Goal: Task Accomplishment & Management: Manage account settings

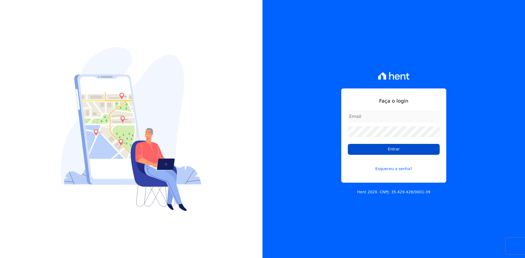
type input "contasareceber@deveck.com.br"
click at [387, 150] on input "Entrar" at bounding box center [394, 149] width 92 height 11
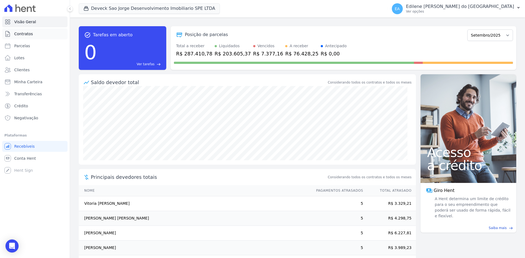
drag, startPoint x: 29, startPoint y: 34, endPoint x: 35, endPoint y: 38, distance: 7.1
click at [29, 35] on span "Contratos" at bounding box center [23, 33] width 19 height 5
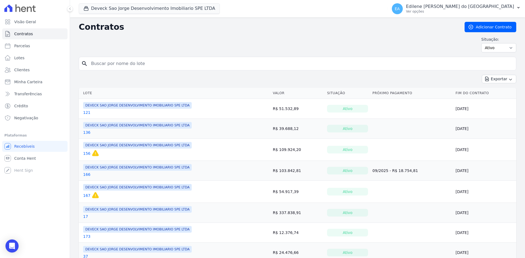
click at [124, 64] on input "search" at bounding box center [301, 63] width 426 height 11
type input "101"
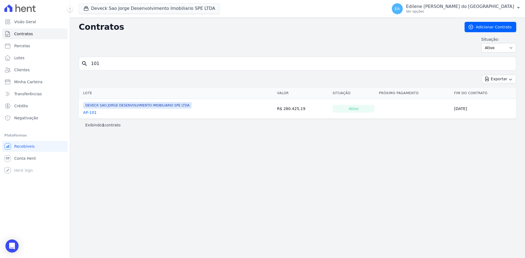
drag, startPoint x: 92, startPoint y: 112, endPoint x: 95, endPoint y: 113, distance: 3.4
click at [92, 112] on link "AP-101" at bounding box center [90, 112] width 14 height 5
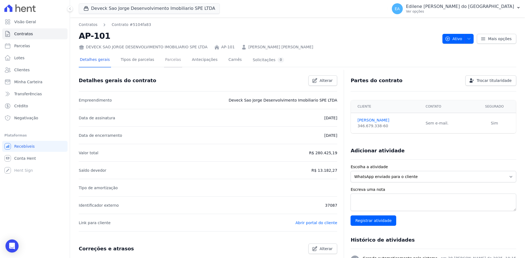
click at [166, 60] on link "Parcelas" at bounding box center [173, 60] width 18 height 14
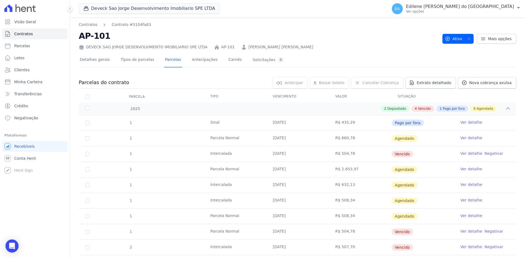
click at [465, 153] on link "Ver detalhe" at bounding box center [471, 153] width 22 height 5
click at [466, 154] on link "Ver detalhe" at bounding box center [471, 153] width 22 height 5
click at [464, 155] on link "Ver detalhe" at bounding box center [471, 153] width 22 height 5
click at [337, 154] on td "R$ 504,78" at bounding box center [360, 154] width 63 height 15
drag, startPoint x: 392, startPoint y: 154, endPoint x: 401, endPoint y: 154, distance: 9.3
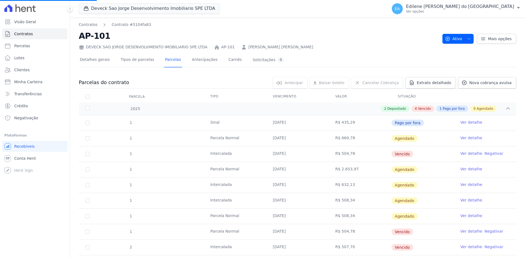
click at [392, 154] on span "Vencido" at bounding box center [403, 154] width 22 height 7
click at [491, 153] on link "Negativar" at bounding box center [494, 153] width 19 height 4
click at [460, 154] on link "Ver detalhe" at bounding box center [471, 153] width 22 height 5
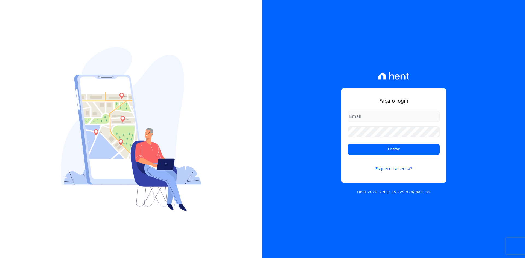
type input "contasareceber@deveck.com.br"
click at [500, 167] on div "Faça o login contasareceber@deveck.com.br Entrar Esqueceu a senha? Hent 2020. C…" at bounding box center [393, 129] width 262 height 258
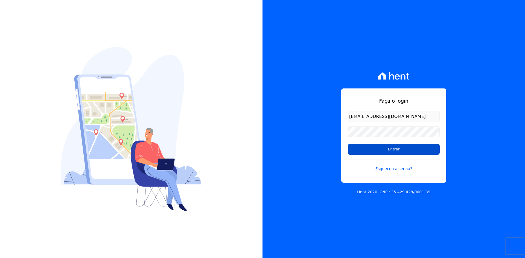
click at [392, 150] on input "Entrar" at bounding box center [394, 149] width 92 height 11
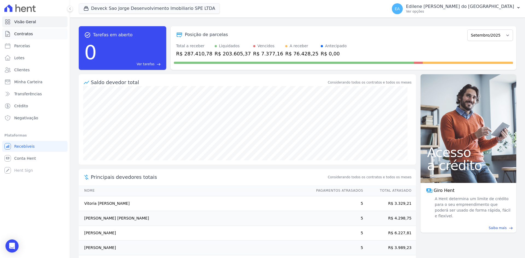
click at [25, 35] on span "Contratos" at bounding box center [23, 33] width 19 height 5
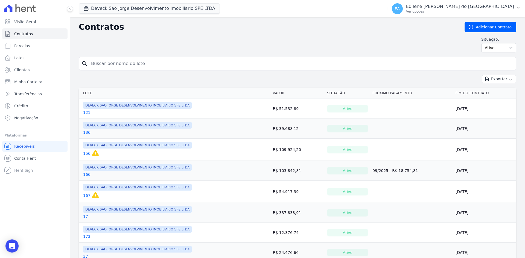
click at [162, 66] on input "search" at bounding box center [301, 63] width 426 height 11
type input "101"
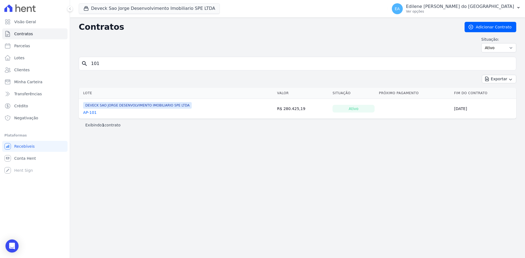
click at [89, 113] on link "AP-101" at bounding box center [90, 112] width 14 height 5
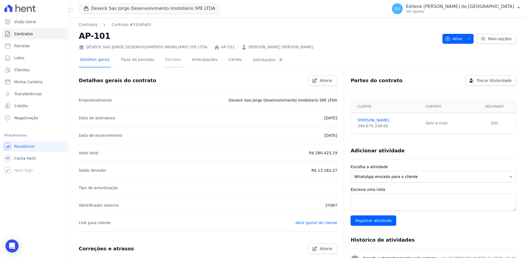
click at [164, 60] on link "Parcelas" at bounding box center [173, 60] width 18 height 14
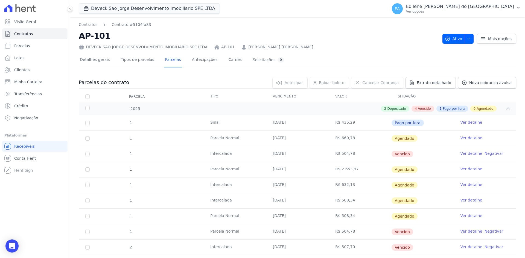
click at [471, 154] on link "Ver detalhe" at bounding box center [471, 153] width 22 height 5
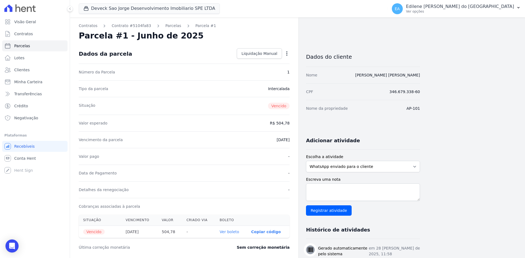
click at [231, 231] on link "Ver boleto" at bounding box center [229, 232] width 19 height 4
click at [286, 54] on icon "button" at bounding box center [286, 53] width 5 height 5
click at [261, 92] on link "Renegociar" at bounding box center [263, 91] width 48 height 10
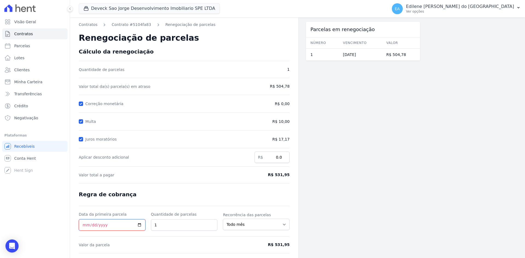
drag, startPoint x: 84, startPoint y: 225, endPoint x: 95, endPoint y: 232, distance: 13.3
click at [84, 226] on input "Data da primeira parcela" at bounding box center [112, 225] width 67 height 11
type input "2025-09-26"
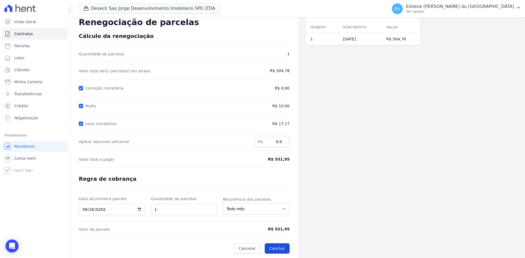
click at [280, 247] on button "Concluir" at bounding box center [277, 249] width 25 height 10
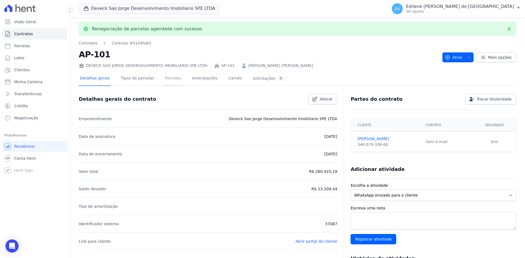
click at [164, 79] on link "Parcelas" at bounding box center [173, 79] width 18 height 14
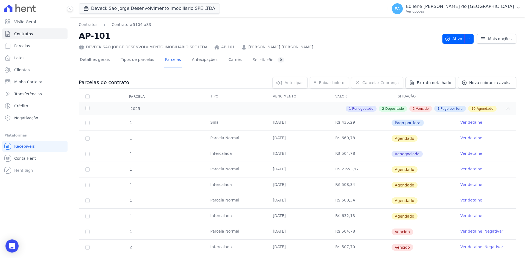
click at [467, 154] on link "Ver detalhe" at bounding box center [471, 153] width 22 height 5
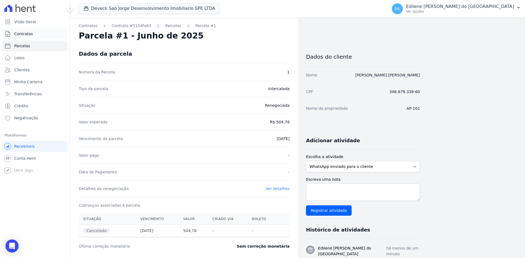
click at [24, 34] on span "Contratos" at bounding box center [23, 33] width 19 height 5
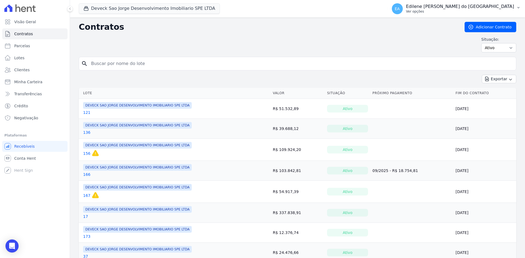
click at [441, 12] on p "Ver opções" at bounding box center [460, 11] width 108 height 4
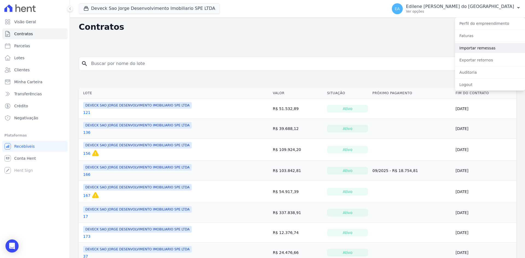
click at [472, 49] on link "Importar remessas" at bounding box center [490, 48] width 70 height 10
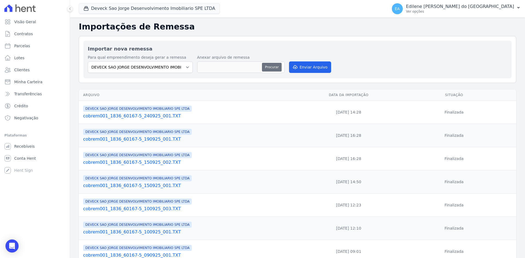
click at [274, 67] on button "Procurar" at bounding box center [272, 67] width 20 height 9
type input "cobrem001_1836_60167-5_250925_001.TXT"
drag, startPoint x: 318, startPoint y: 68, endPoint x: 315, endPoint y: 69, distance: 3.3
click at [318, 68] on button "Enviar Arquivo" at bounding box center [310, 67] width 42 height 11
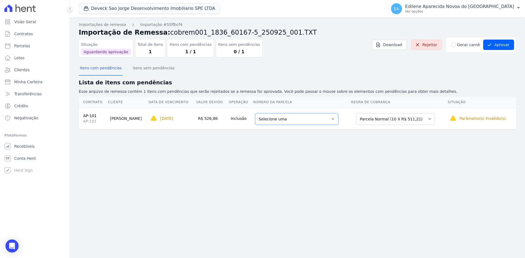
click at [330, 118] on select "Selecione uma 4 - [DATE] - R$ 511,21 - Agendado 5 - [DATE] - R$ 511,21 - Agenda…" at bounding box center [296, 118] width 83 height 11
click at [332, 119] on select "Selecione uma 4 - [DATE] - R$ 511,21 - Agendado 5 - [DATE] - R$ 511,21 - Agenda…" at bounding box center [296, 118] width 83 height 11
click at [429, 120] on select "Selecione uma Nova Parcela Avulsa Parcela Avulsa Existente Parcela Normal (1 X …" at bounding box center [395, 118] width 79 height 11
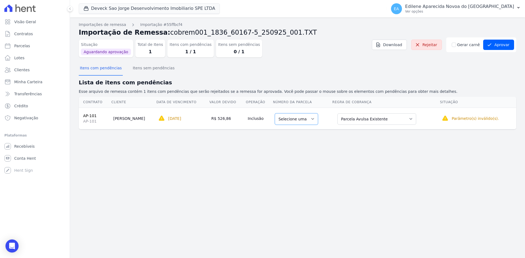
click at [314, 119] on select "Selecione uma" at bounding box center [296, 118] width 43 height 11
click at [311, 121] on select "Selecione uma" at bounding box center [296, 118] width 43 height 11
click at [496, 46] on button "Aprovar" at bounding box center [498, 45] width 31 height 10
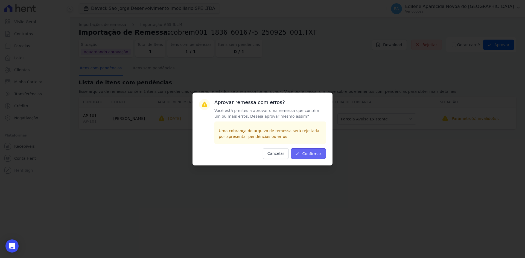
click at [319, 153] on button "Confirmar" at bounding box center [308, 153] width 35 height 11
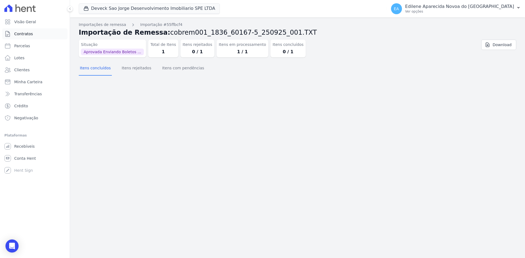
click at [28, 31] on span "Contratos" at bounding box center [23, 33] width 19 height 5
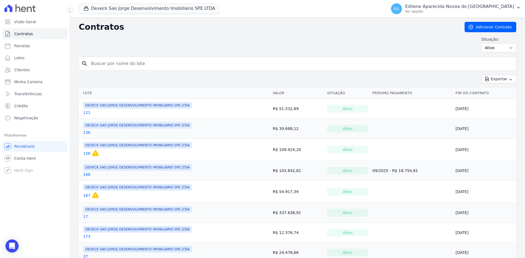
click at [114, 65] on input "search" at bounding box center [301, 63] width 426 height 11
type input "101"
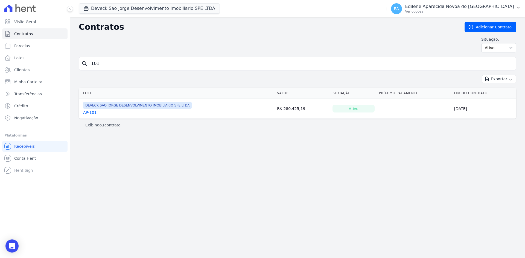
click at [92, 112] on link "AP-101" at bounding box center [90, 112] width 14 height 5
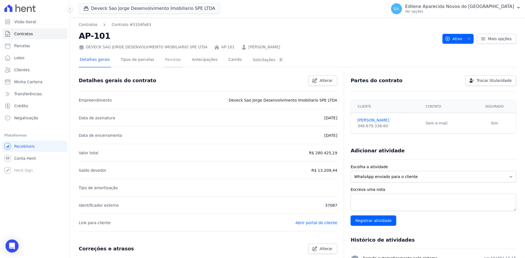
click at [165, 59] on link "Parcelas" at bounding box center [173, 60] width 18 height 14
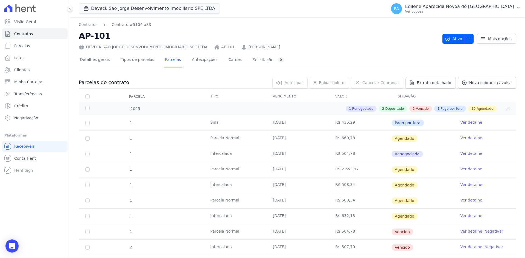
click at [472, 154] on link "Ver detalhe" at bounding box center [471, 153] width 22 height 5
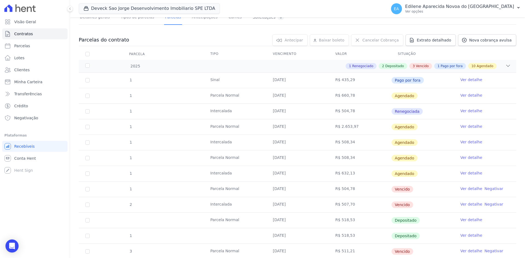
scroll to position [55, 0]
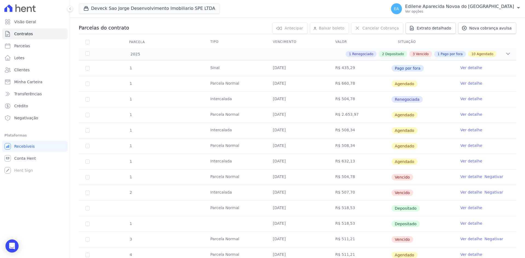
click at [467, 177] on link "Ver detalhe" at bounding box center [471, 176] width 22 height 5
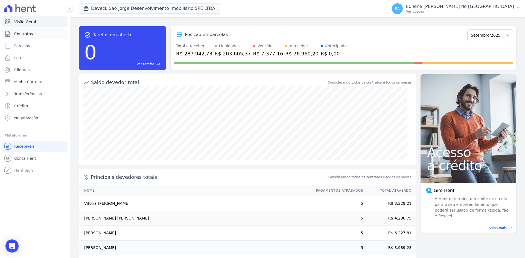
click at [19, 35] on span "Contratos" at bounding box center [23, 33] width 19 height 5
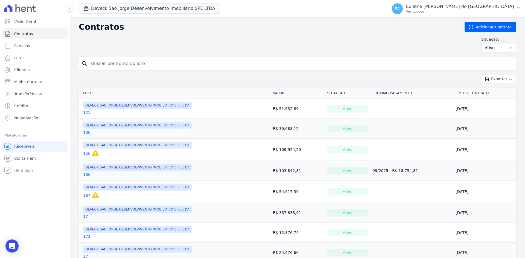
click at [134, 64] on input "search" at bounding box center [301, 63] width 426 height 11
type input "101"
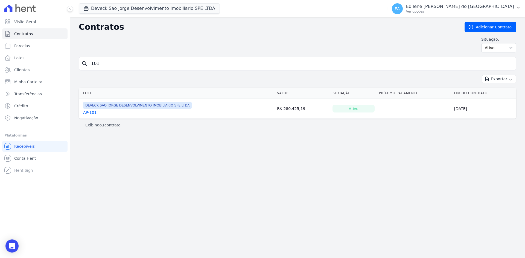
click at [91, 112] on link "AP-101" at bounding box center [90, 112] width 14 height 5
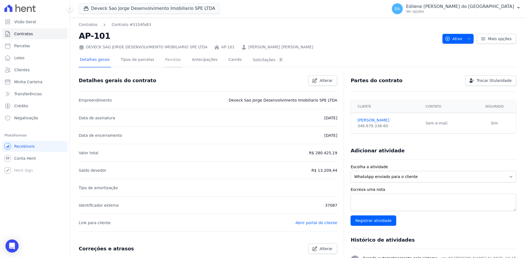
click at [165, 59] on link "Parcelas" at bounding box center [173, 60] width 18 height 14
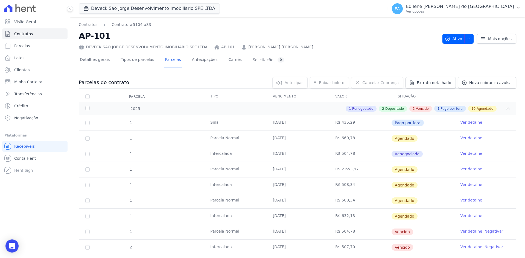
click at [469, 153] on link "Ver detalhe" at bounding box center [471, 153] width 22 height 5
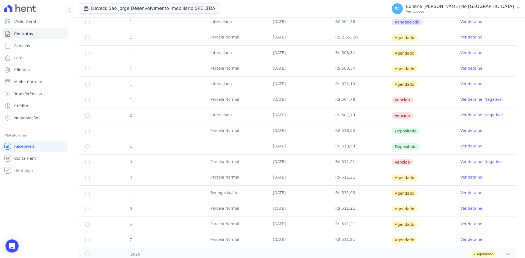
scroll to position [137, 0]
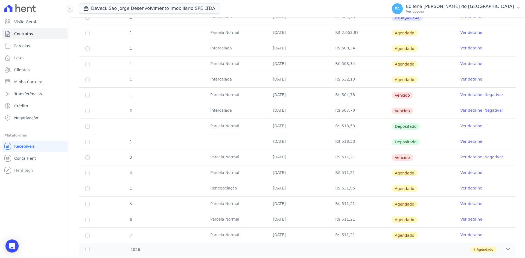
click at [467, 189] on link "Ver detalhe" at bounding box center [471, 188] width 22 height 5
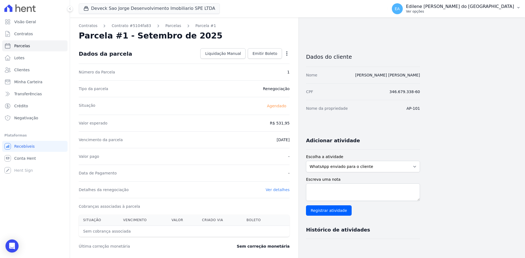
click at [428, 10] on div "EA Edilene Aparecida Novoa do Espírito Santo Ver opções" at bounding box center [453, 8] width 122 height 11
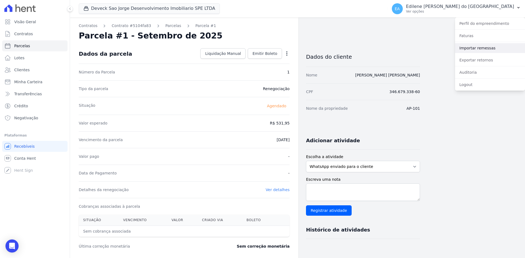
click at [469, 48] on link "Importar remessas" at bounding box center [490, 48] width 70 height 10
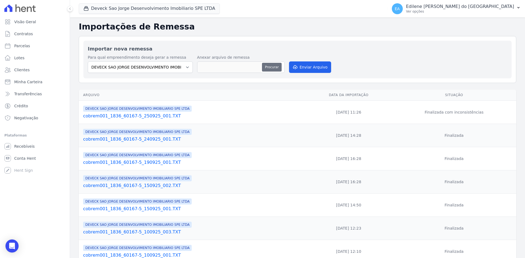
click at [267, 67] on button "Procurar" at bounding box center [272, 67] width 20 height 9
type input "cobrem001_1836_60167-5_250925_001.TXT"
click at [315, 68] on button "Enviar Arquivo" at bounding box center [310, 67] width 42 height 11
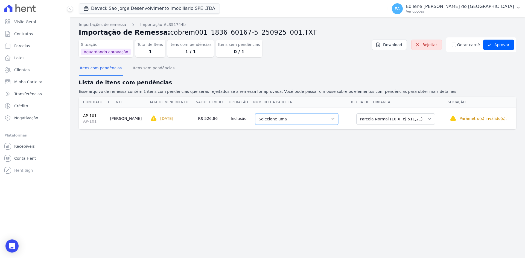
click at [332, 119] on select "Selecione uma 4 - [DATE] - R$ 511,21 - Agendado 5 - [DATE] - R$ 511,21 - Agenda…" at bounding box center [296, 118] width 83 height 11
click at [430, 119] on select "Selecione uma Nova Parcela Avulsa Parcela Avulsa Existente Parcela Normal (1 X …" at bounding box center [395, 118] width 79 height 11
click at [427, 118] on select "Selecione uma Nova Parcela Avulsa Parcela Avulsa Existente Parcela Normal (1 X …" at bounding box center [395, 118] width 79 height 11
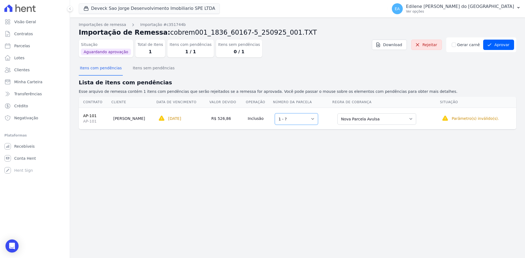
click at [311, 117] on select "Selecione uma 1 - ?" at bounding box center [296, 118] width 43 height 11
click at [277, 113] on select "Selecione uma 1 - ?" at bounding box center [296, 118] width 43 height 11
click at [502, 44] on button "Aprovar" at bounding box center [498, 45] width 31 height 10
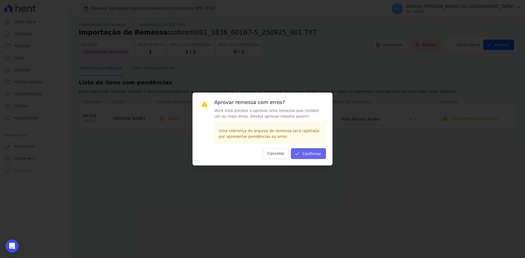
click at [309, 155] on button "Confirmar" at bounding box center [308, 153] width 35 height 11
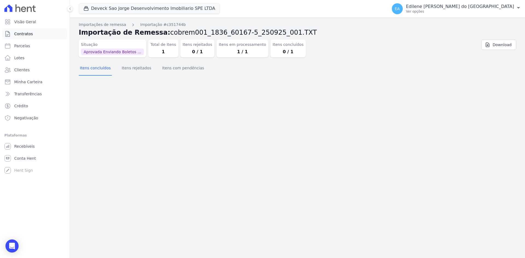
click at [15, 33] on span "Contratos" at bounding box center [23, 33] width 19 height 5
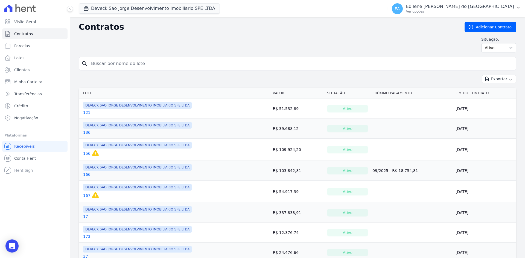
click at [129, 62] on input "search" at bounding box center [301, 63] width 426 height 11
type input "101"
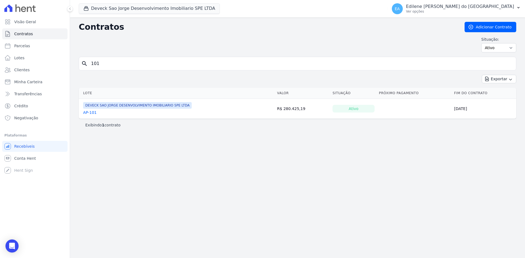
click at [92, 114] on link "AP-101" at bounding box center [90, 112] width 14 height 5
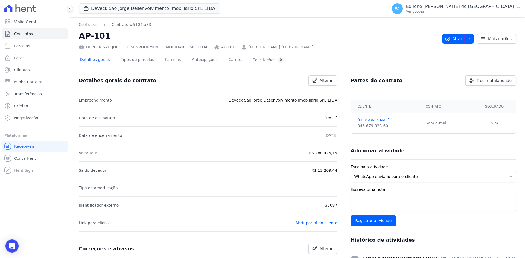
click at [164, 59] on link "Parcelas" at bounding box center [173, 60] width 18 height 14
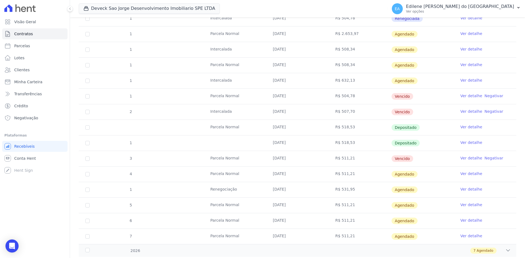
scroll to position [137, 0]
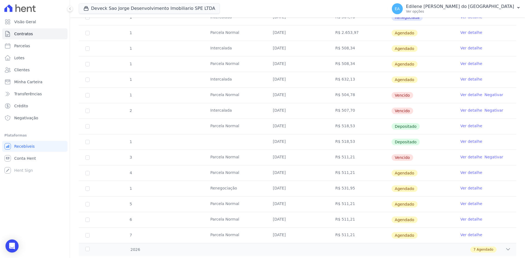
click at [469, 189] on link "Ver detalhe" at bounding box center [471, 188] width 22 height 5
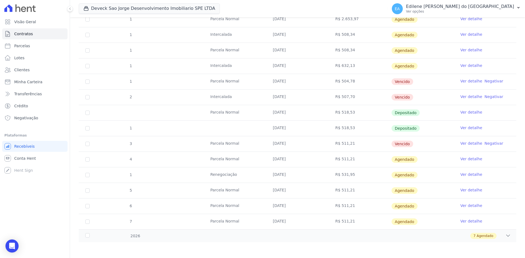
scroll to position [151, 0]
click at [468, 173] on link "Ver detalhe" at bounding box center [471, 173] width 22 height 5
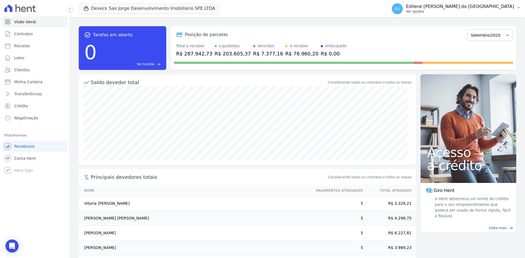
click at [430, 9] on p "Ver opções" at bounding box center [460, 11] width 108 height 4
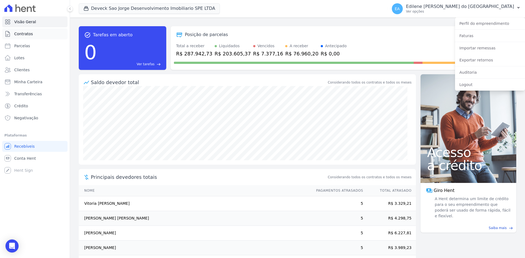
click at [26, 34] on span "Contratos" at bounding box center [23, 33] width 19 height 5
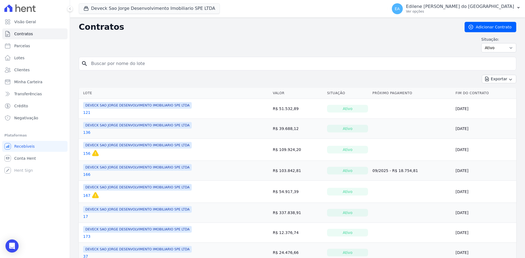
click at [112, 64] on input "search" at bounding box center [301, 63] width 426 height 11
type input "101"
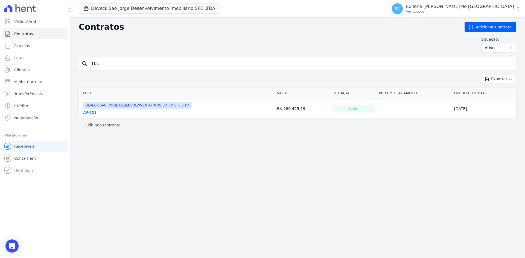
click at [93, 112] on link "AP-101" at bounding box center [90, 112] width 14 height 5
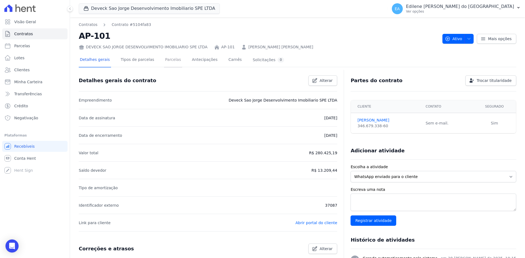
click at [167, 58] on link "Parcelas" at bounding box center [173, 60] width 18 height 14
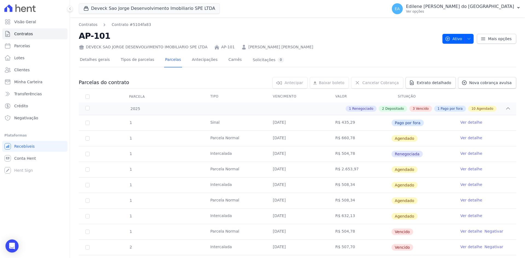
click at [463, 153] on link "Ver detalhe" at bounding box center [471, 153] width 22 height 5
click at [465, 184] on link "Ver detalhe" at bounding box center [471, 184] width 22 height 5
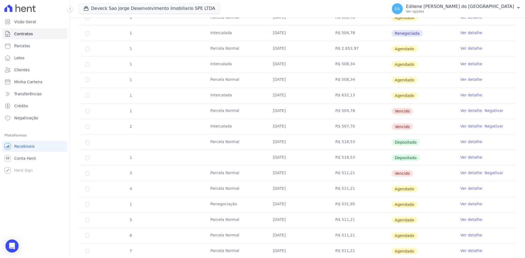
scroll to position [137, 0]
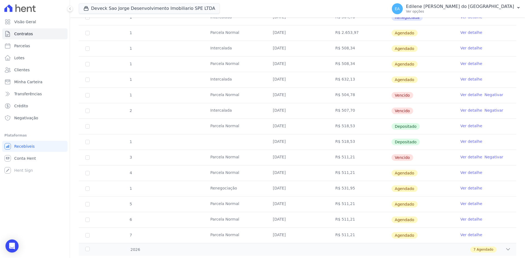
click at [463, 188] on link "Ver detalhe" at bounding box center [471, 188] width 22 height 5
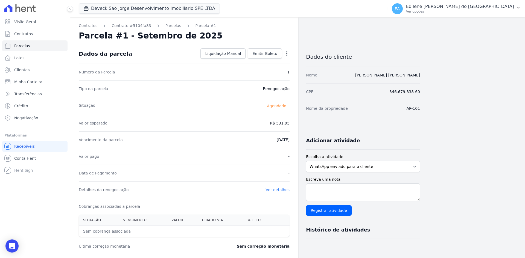
click at [282, 190] on link "Ver detalhes" at bounding box center [278, 190] width 24 height 4
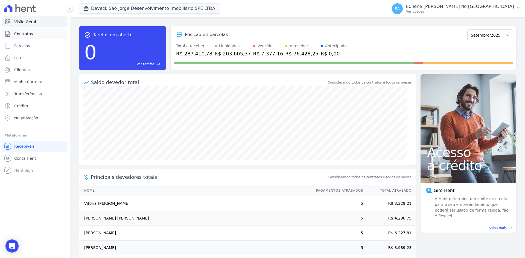
click at [19, 31] on span "Contratos" at bounding box center [23, 33] width 19 height 5
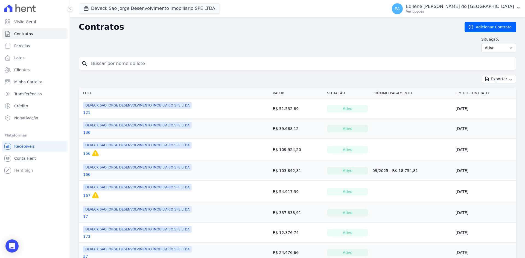
click at [137, 61] on input "search" at bounding box center [301, 63] width 426 height 11
type input "101"
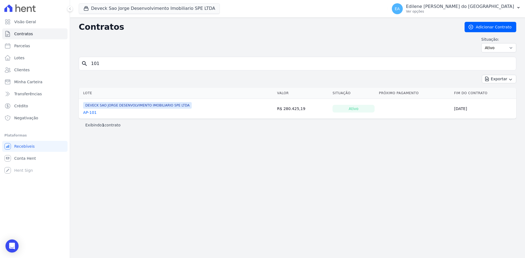
click at [91, 112] on link "AP-101" at bounding box center [90, 112] width 14 height 5
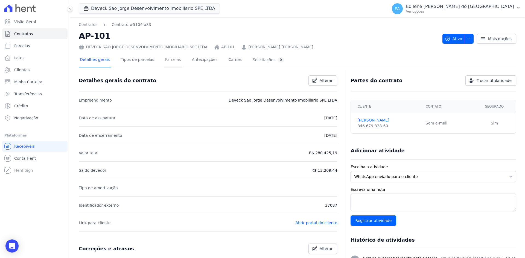
click at [167, 58] on link "Parcelas" at bounding box center [173, 60] width 18 height 14
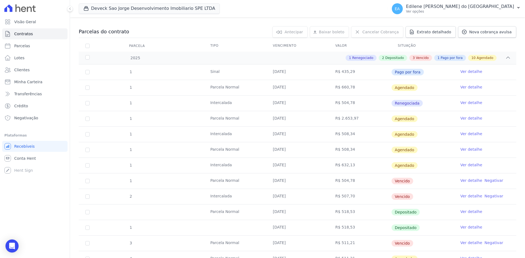
scroll to position [42, 0]
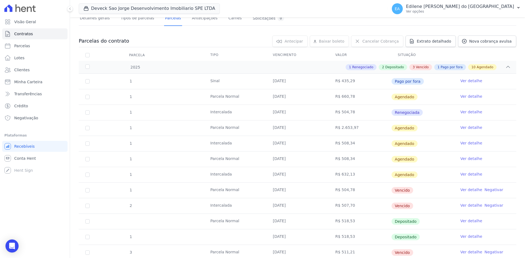
click at [464, 112] on link "Ver detalhe" at bounding box center [471, 111] width 22 height 5
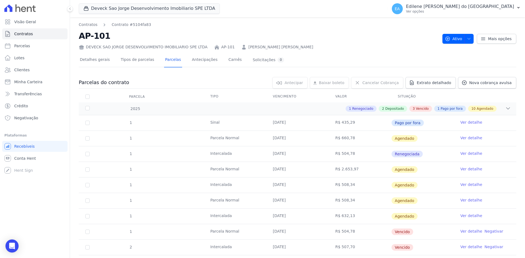
click at [468, 169] on link "Ver detalhe" at bounding box center [471, 169] width 22 height 5
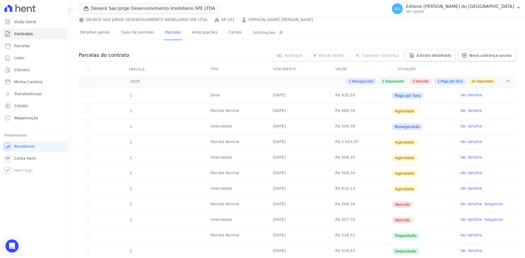
click at [465, 204] on link "Ver detalhe" at bounding box center [471, 204] width 22 height 5
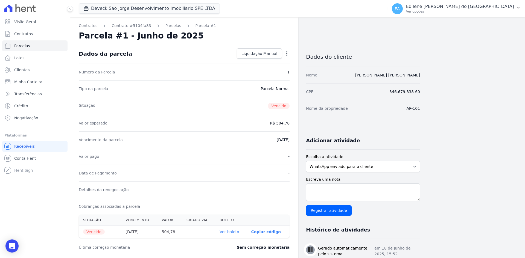
click at [238, 232] on link "Ver boleto" at bounding box center [229, 232] width 19 height 4
click at [231, 231] on link "Ver boleto" at bounding box center [229, 232] width 19 height 4
click at [288, 55] on icon "button" at bounding box center [286, 53] width 5 height 5
click at [23, 48] on span "Parcelas" at bounding box center [22, 45] width 16 height 5
select select
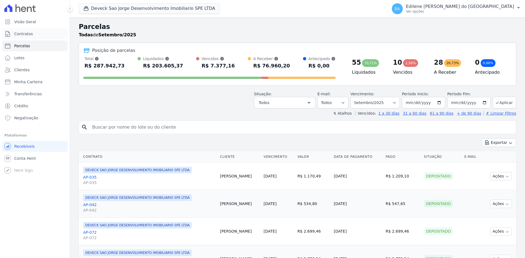
click at [24, 35] on span "Contratos" at bounding box center [23, 33] width 19 height 5
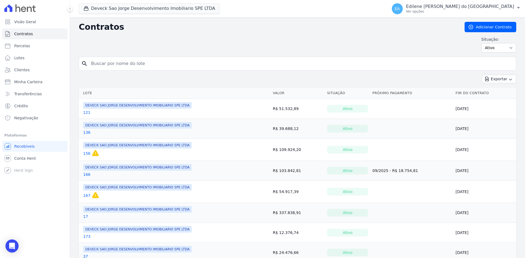
click at [111, 65] on input "search" at bounding box center [301, 63] width 426 height 11
type input "101"
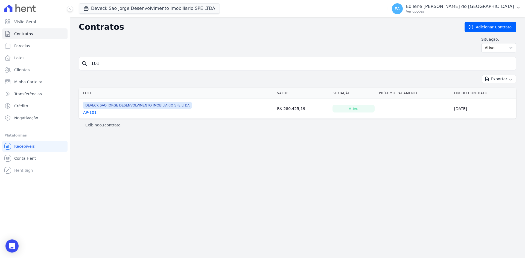
click at [91, 114] on link "AP-101" at bounding box center [90, 112] width 14 height 5
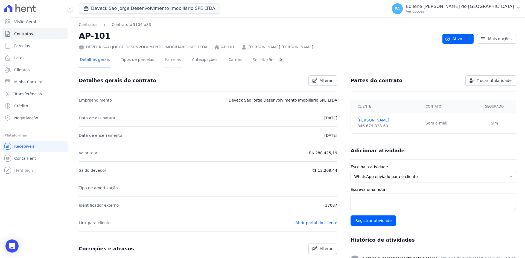
click at [164, 59] on link "Parcelas" at bounding box center [173, 60] width 18 height 14
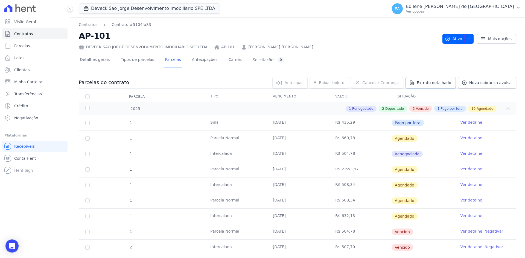
click at [430, 84] on span "Extrato detalhado" at bounding box center [434, 82] width 34 height 5
click at [503, 84] on span "Exportar PDF" at bounding box center [507, 82] width 29 height 5
click at [510, 92] on span "Exportar XLSX" at bounding box center [505, 91] width 31 height 5
